Goal: Find specific page/section: Find specific page/section

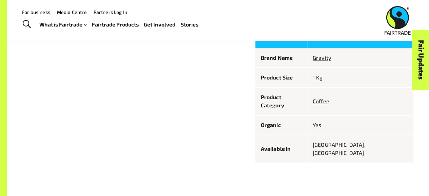
scroll to position [365, 0]
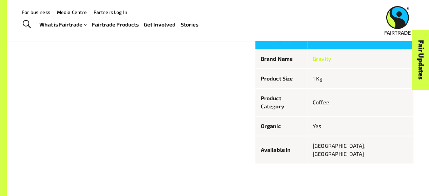
click at [331, 59] on link "Gravity" at bounding box center [321, 58] width 19 height 6
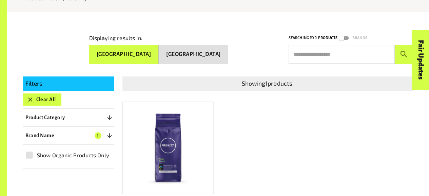
scroll to position [89, 0]
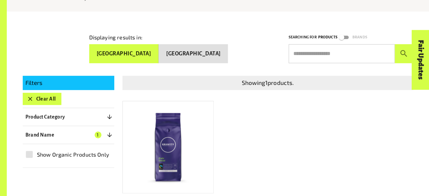
click at [210, 56] on button "[GEOGRAPHIC_DATA]" at bounding box center [193, 53] width 69 height 19
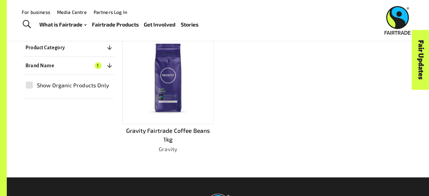
scroll to position [152, 0]
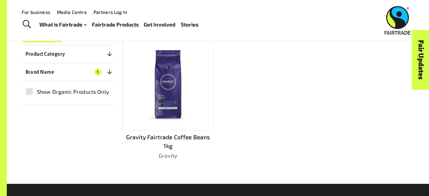
click at [166, 89] on img at bounding box center [168, 84] width 82 height 82
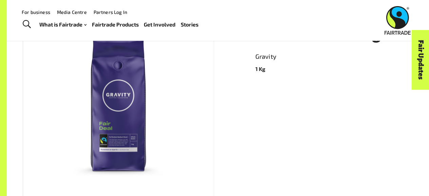
scroll to position [103, 0]
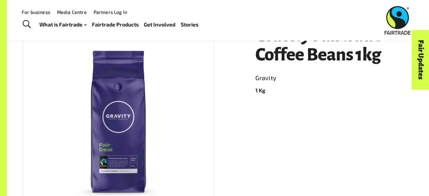
click at [133, 131] on img at bounding box center [118, 121] width 169 height 169
click at [126, 111] on img at bounding box center [118, 121] width 169 height 169
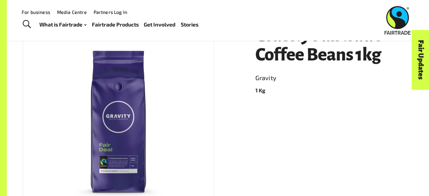
click at [121, 113] on img at bounding box center [118, 121] width 169 height 169
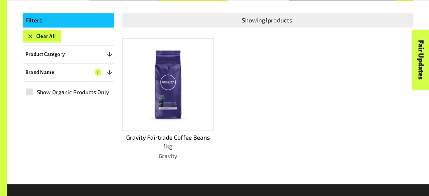
scroll to position [152, 0]
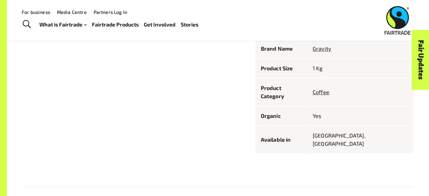
scroll to position [365, 0]
